Goal: Transaction & Acquisition: Purchase product/service

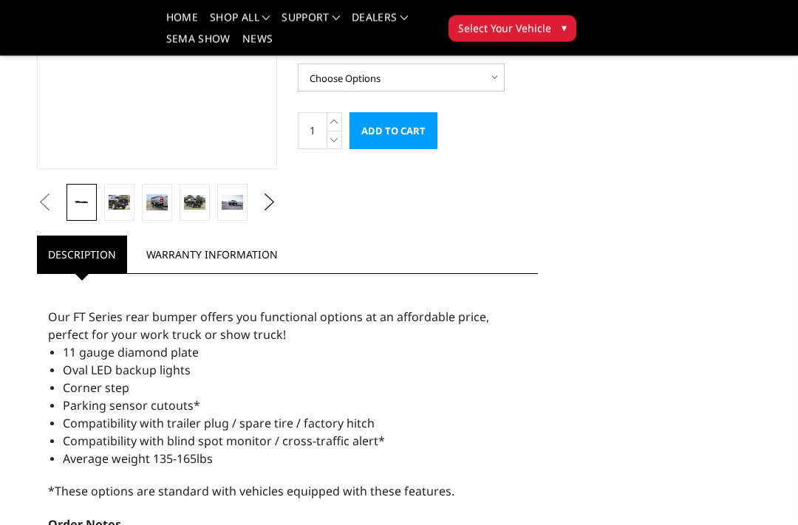
scroll to position [304, 0]
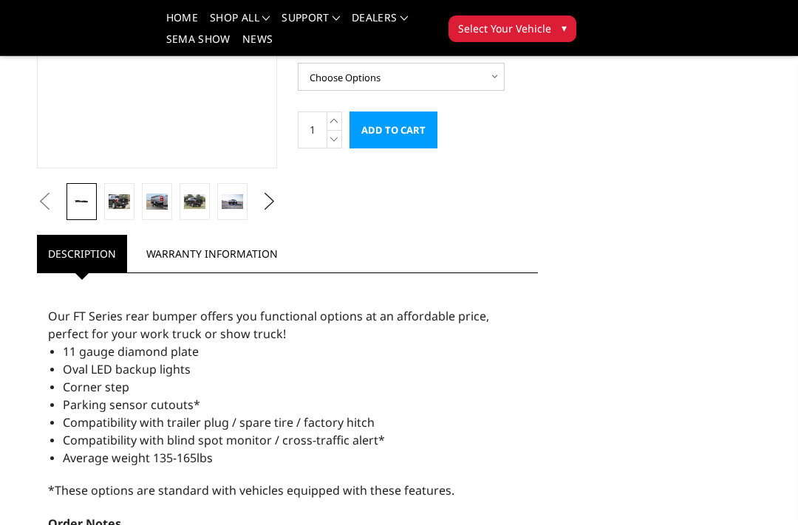
click at [536, 394] on div "Our FT Series rear bumper offers you functional options at an affordable price,…" at bounding box center [287, 519] width 501 height 477
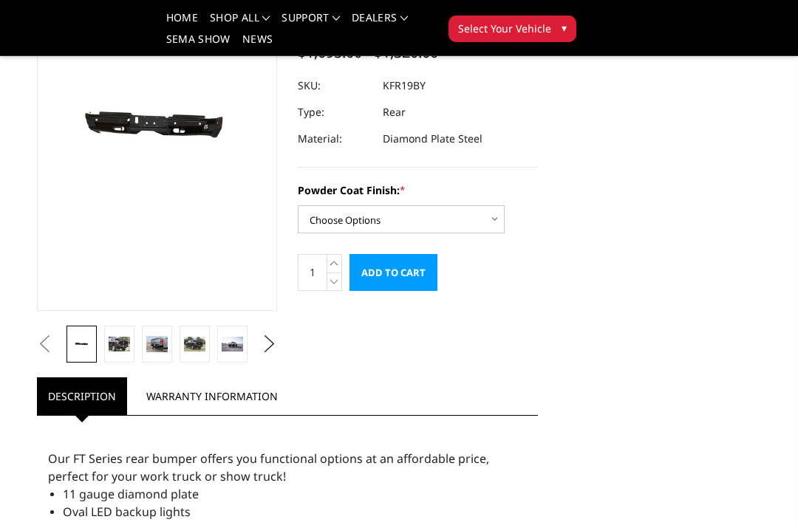
scroll to position [154, 0]
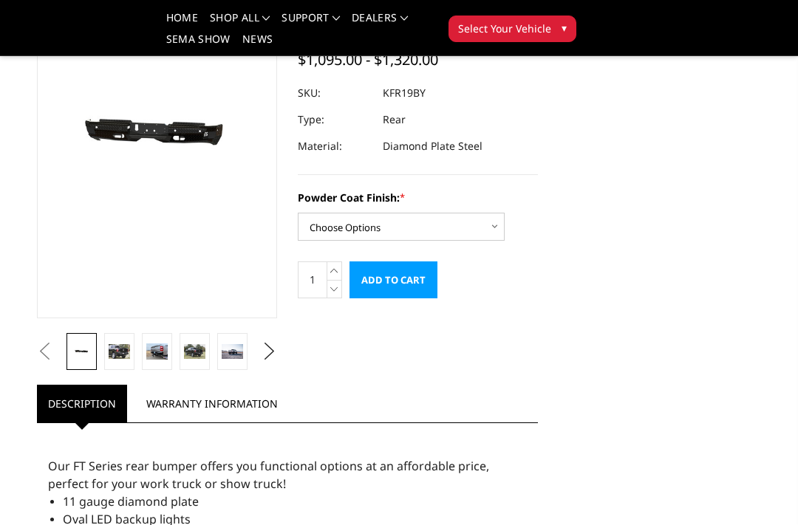
click at [119, 356] on img at bounding box center [119, 351] width 21 height 14
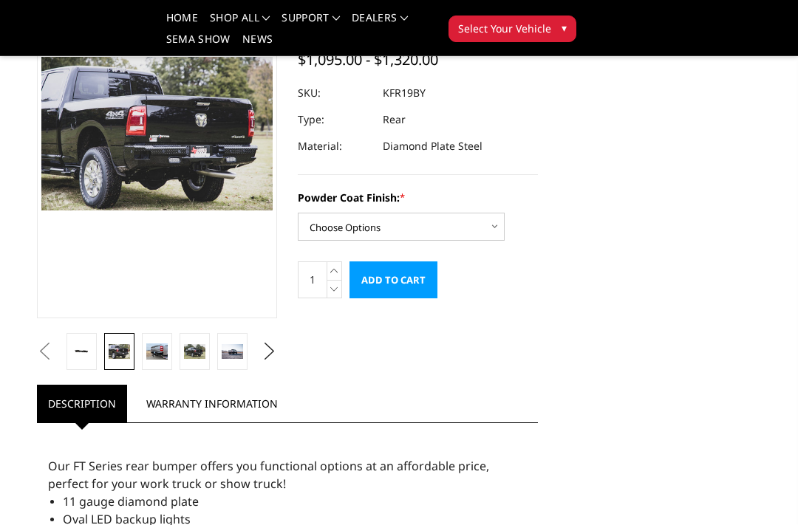
click at [159, 354] on img at bounding box center [156, 352] width 21 height 16
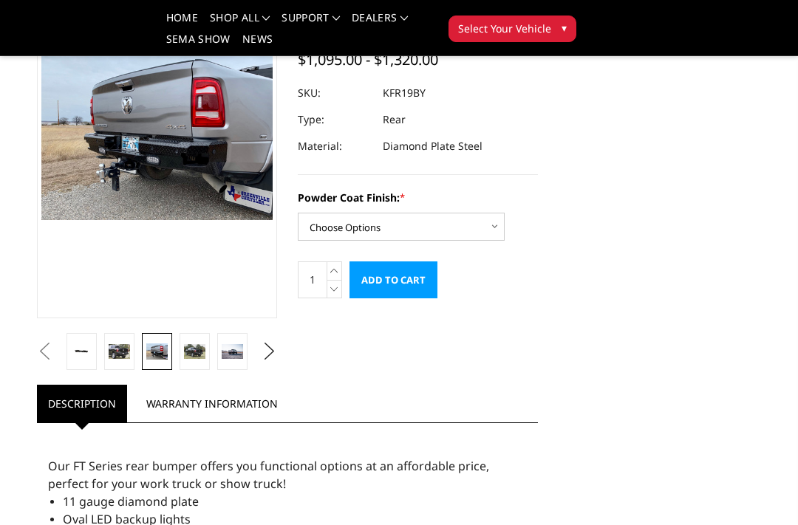
click at [191, 358] on img at bounding box center [194, 351] width 21 height 14
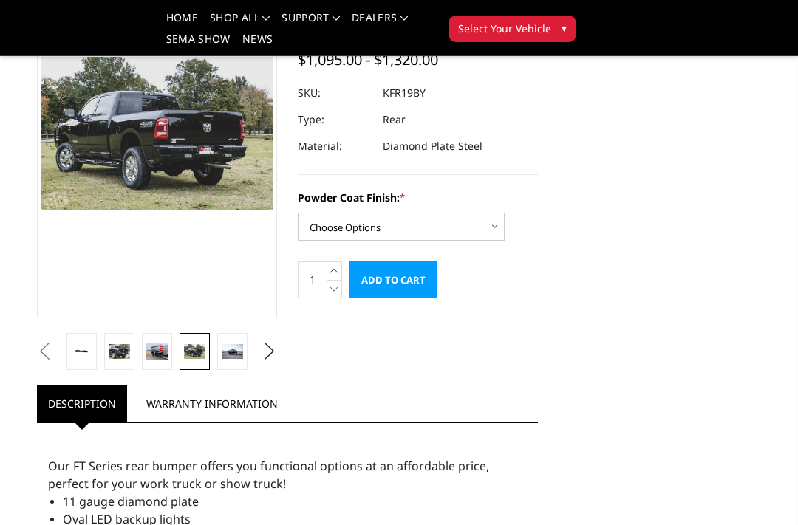
click at [232, 354] on img at bounding box center [232, 351] width 21 height 14
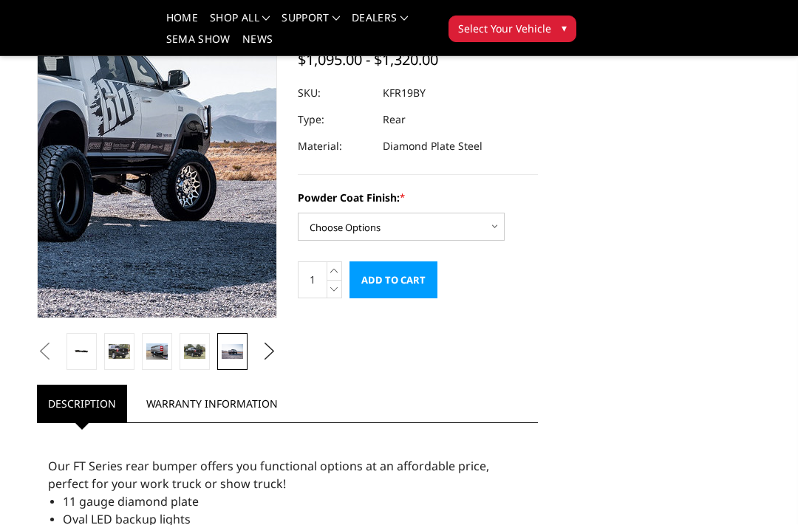
click at [210, 149] on img at bounding box center [2, 123] width 946 height 631
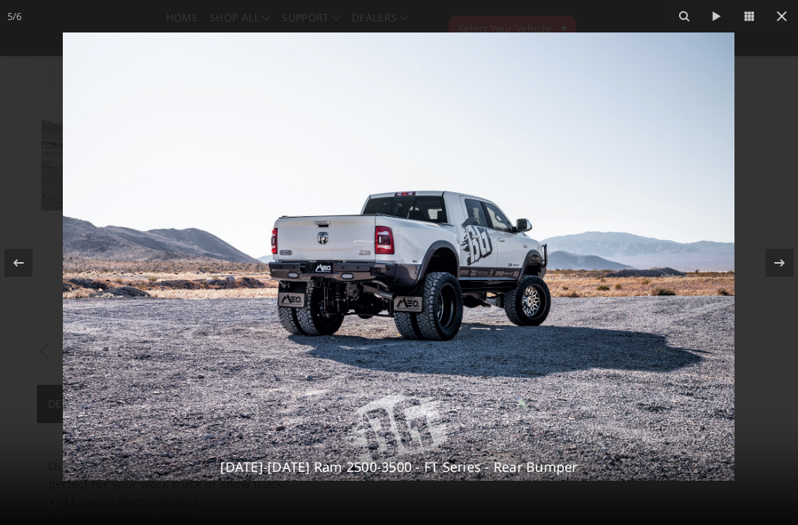
click at [788, 18] on icon at bounding box center [782, 16] width 18 height 18
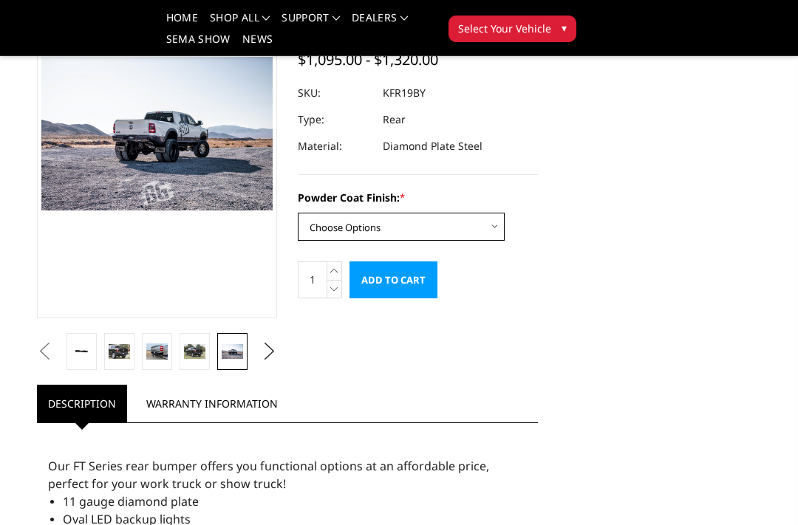
click at [494, 225] on select "Choose Options Bare Metal Gloss Black Powder Coat Textured Black Powder Coat" at bounding box center [401, 227] width 207 height 28
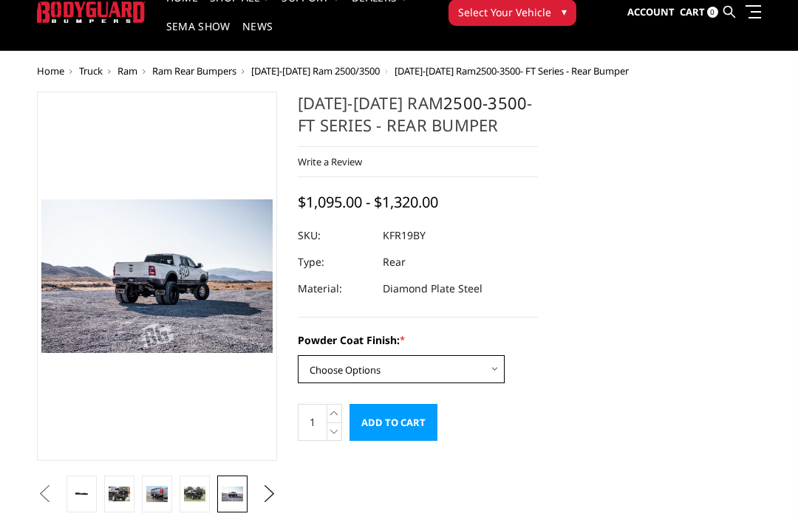
scroll to position [0, 0]
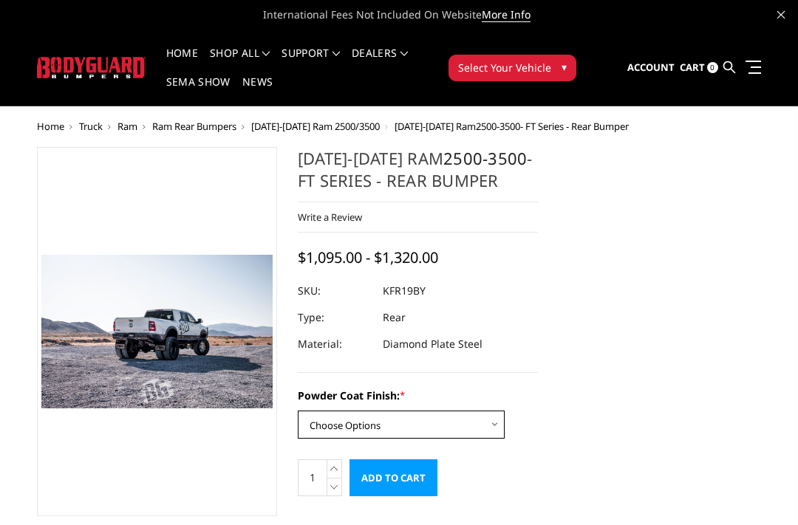
click at [549, 71] on span "Select Your Vehicle" at bounding box center [504, 68] width 93 height 16
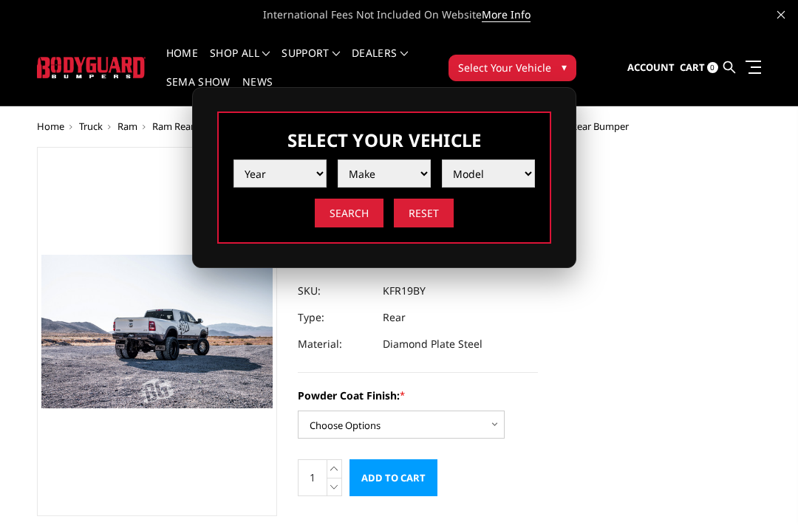
click at [301, 174] on select "Year [DATE] 2024 2023 2022 2021 2020 2019 2018 2017 2016 2015 2014 2013 2012 20…" at bounding box center [279, 174] width 93 height 28
select select "yr_2024"
click at [415, 171] on select "Make Chevrolet Ford GMC Ram Toyota" at bounding box center [384, 174] width 93 height 28
select select "mk_ram"
click at [517, 175] on select "Model 1500 6-Lug 1500 Rebel 2500 / 3500 4500 / 5500 TRX" at bounding box center [488, 174] width 93 height 28
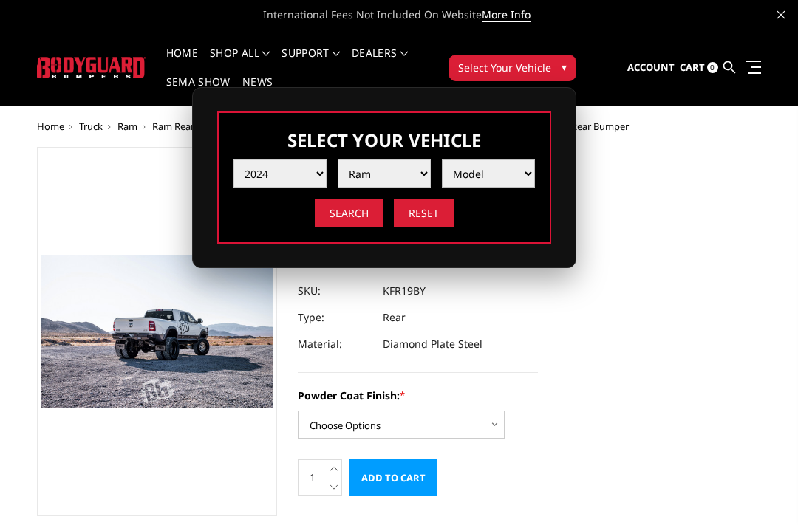
select select "md_2500-3500"
click at [350, 217] on input "Search" at bounding box center [349, 213] width 69 height 29
